Goal: Task Accomplishment & Management: Manage account settings

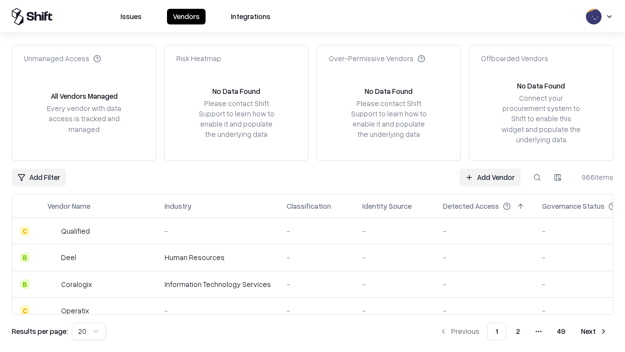
click at [490, 177] on link "Add Vendor" at bounding box center [489, 177] width 61 height 18
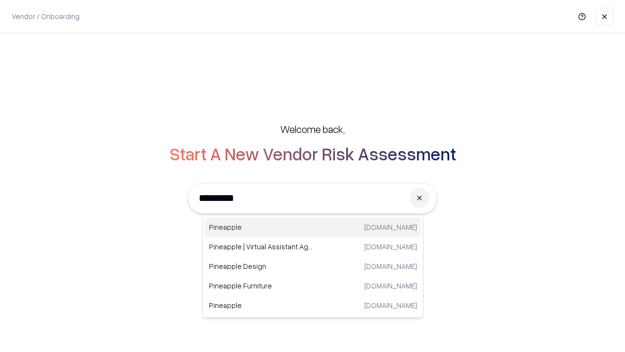
click at [313, 227] on div "Pineapple pineappleenergy.com" at bounding box center [313, 227] width 216 height 20
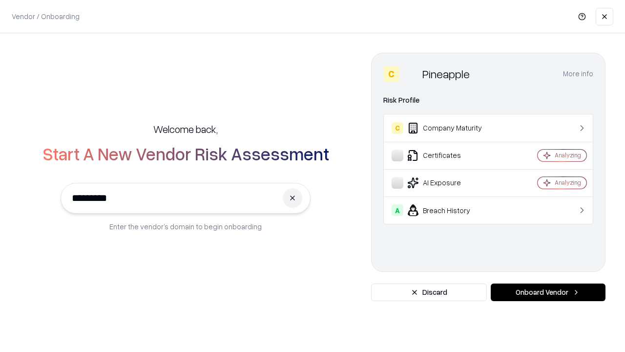
type input "*********"
click at [548, 292] on button "Onboard Vendor" at bounding box center [548, 292] width 115 height 18
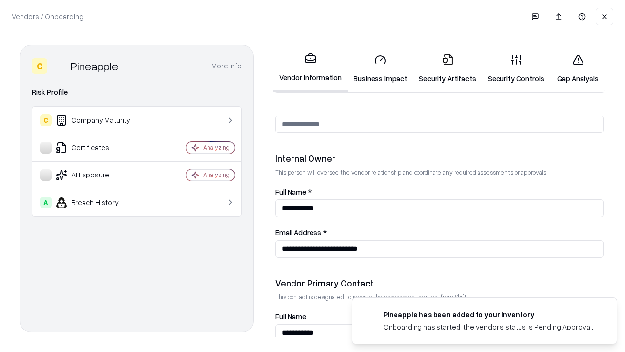
scroll to position [506, 0]
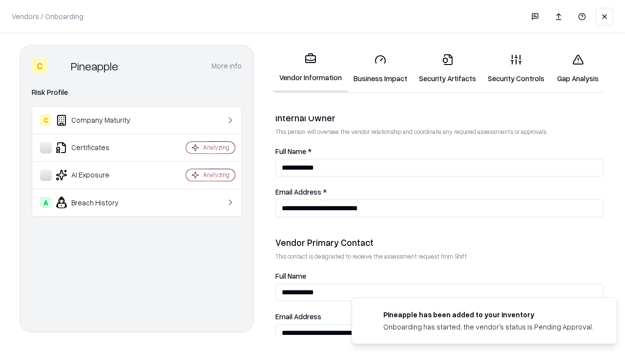
click at [380, 68] on link "Business Impact" at bounding box center [380, 68] width 65 height 45
click at [447, 68] on link "Security Artifacts" at bounding box center [447, 68] width 69 height 45
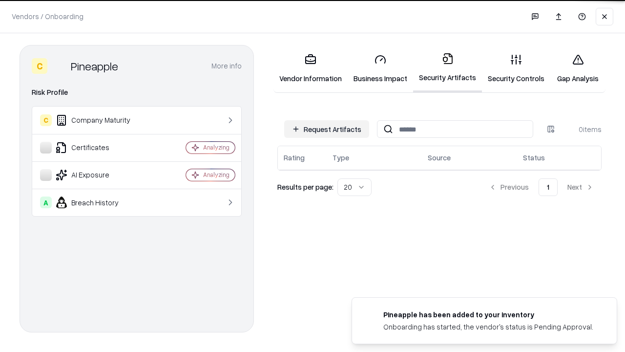
click at [327, 129] on button "Request Artifacts" at bounding box center [326, 129] width 85 height 18
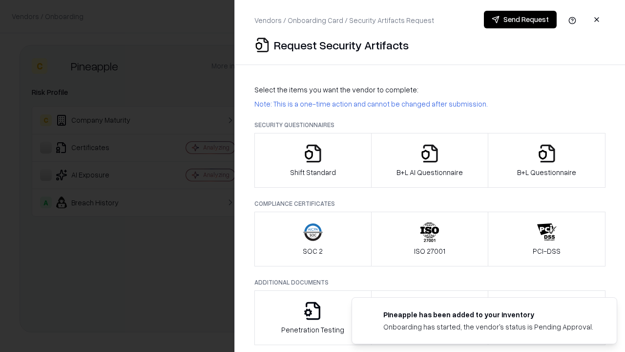
click at [312, 160] on icon "button" at bounding box center [313, 154] width 20 height 20
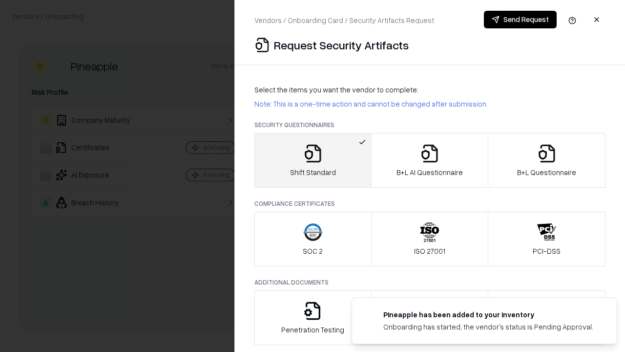
click at [520, 20] on button "Send Request" at bounding box center [520, 20] width 73 height 18
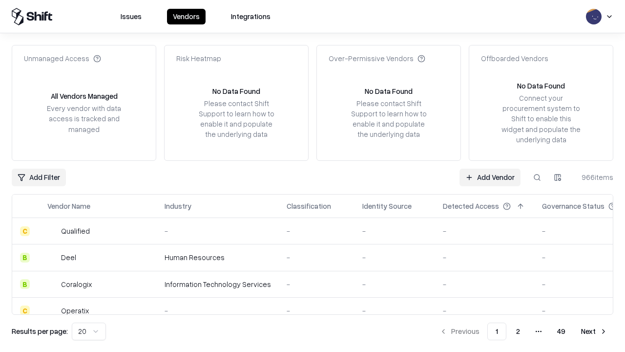
click at [537, 177] on button at bounding box center [537, 177] width 18 height 18
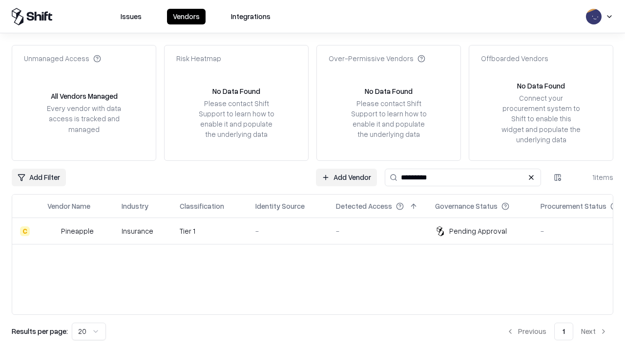
type input "*********"
click at [318, 230] on div "-" at bounding box center [287, 231] width 65 height 10
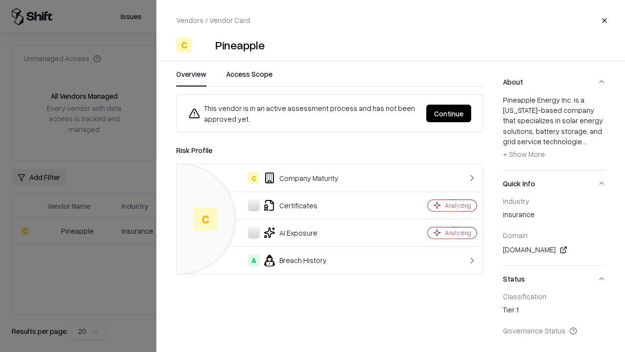
click at [449, 113] on button "Continue" at bounding box center [448, 113] width 45 height 18
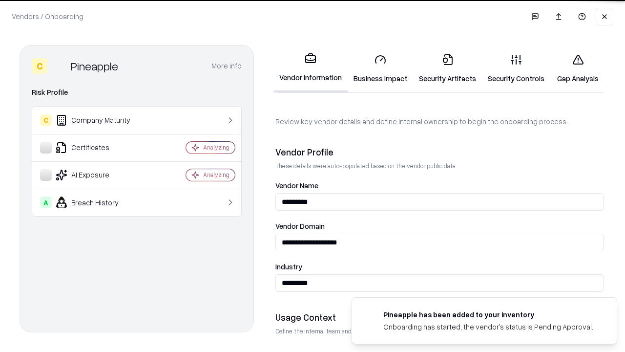
click at [447, 68] on link "Security Artifacts" at bounding box center [447, 68] width 69 height 45
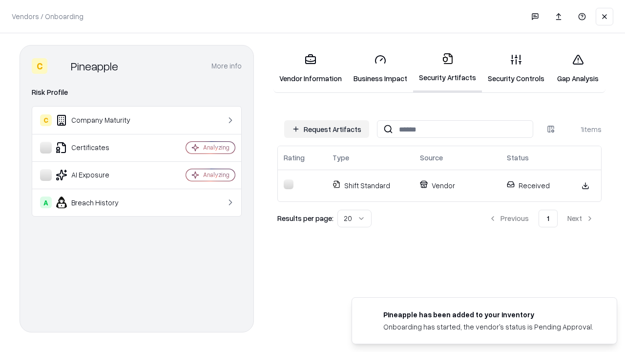
click at [578, 68] on link "Gap Analysis" at bounding box center [577, 68] width 55 height 45
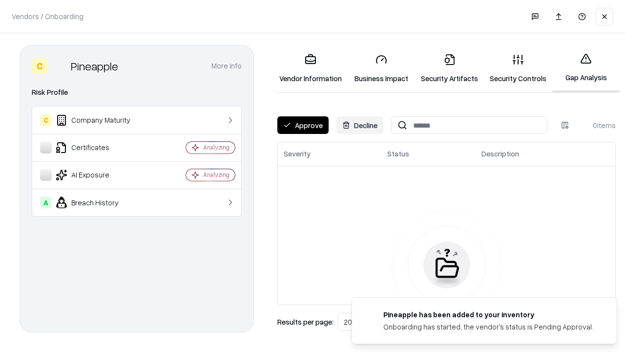
click at [303, 125] on button "Approve" at bounding box center [302, 125] width 51 height 18
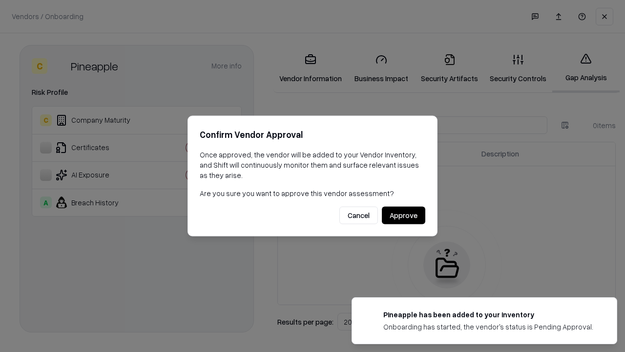
click at [403, 215] on button "Approve" at bounding box center [403, 216] width 43 height 18
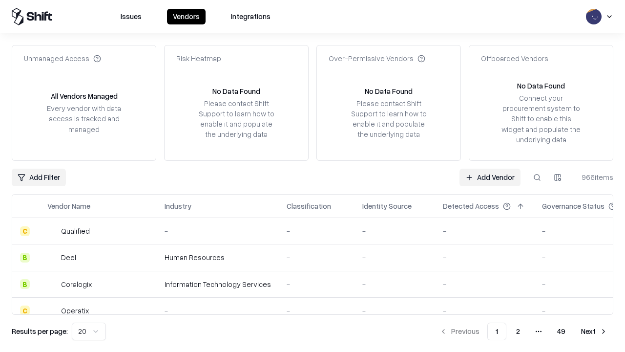
type input "*********"
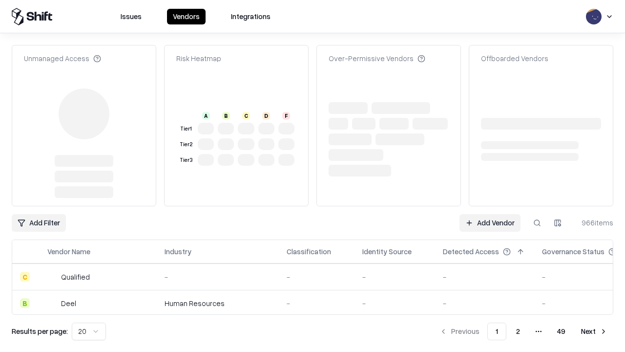
click at [490, 223] on link "Add Vendor" at bounding box center [489, 223] width 61 height 18
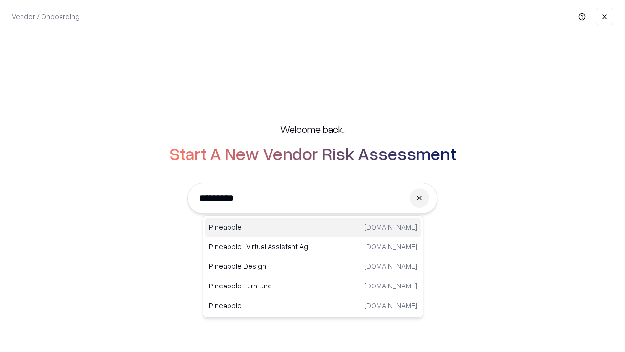
click at [313, 227] on div "Pineapple [DOMAIN_NAME]" at bounding box center [313, 227] width 216 height 20
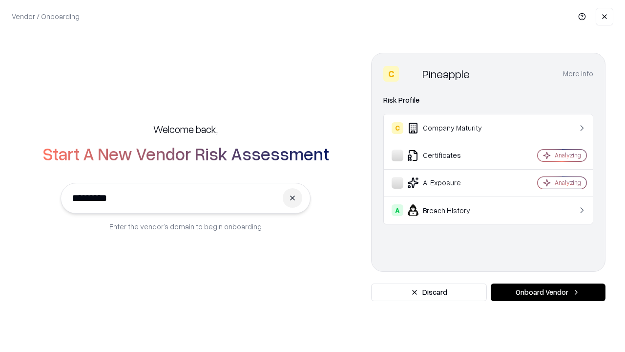
type input "*********"
click at [548, 292] on button "Onboard Vendor" at bounding box center [548, 292] width 115 height 18
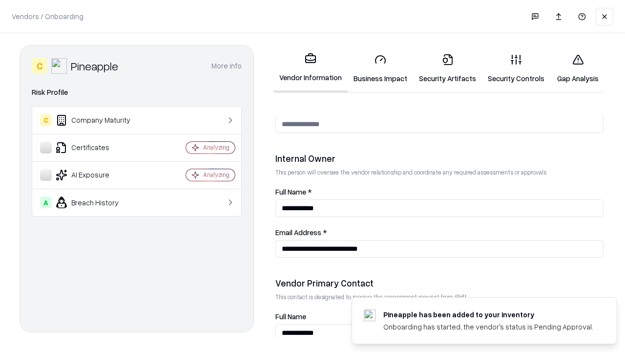
scroll to position [506, 0]
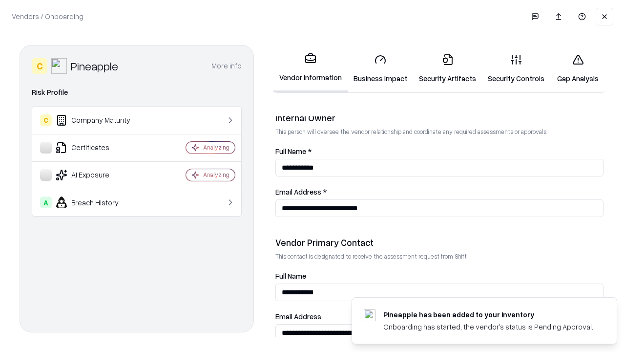
click at [578, 68] on link "Gap Analysis" at bounding box center [577, 68] width 55 height 45
